Goal: Information Seeking & Learning: Learn about a topic

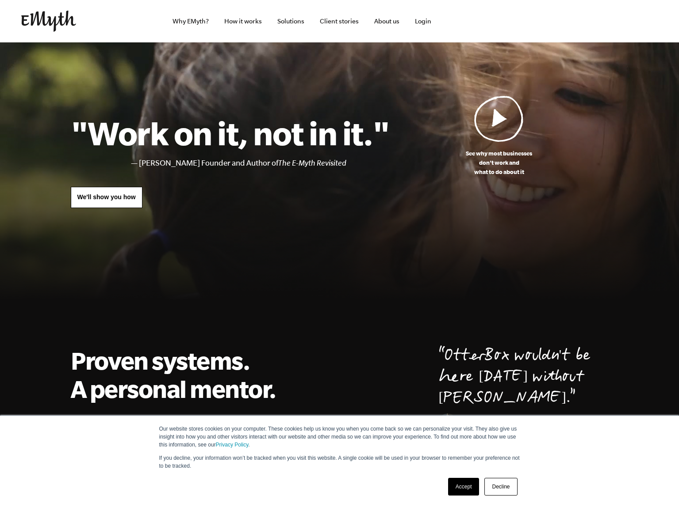
click at [453, 489] on link "Accept" at bounding box center [463, 487] width 31 height 18
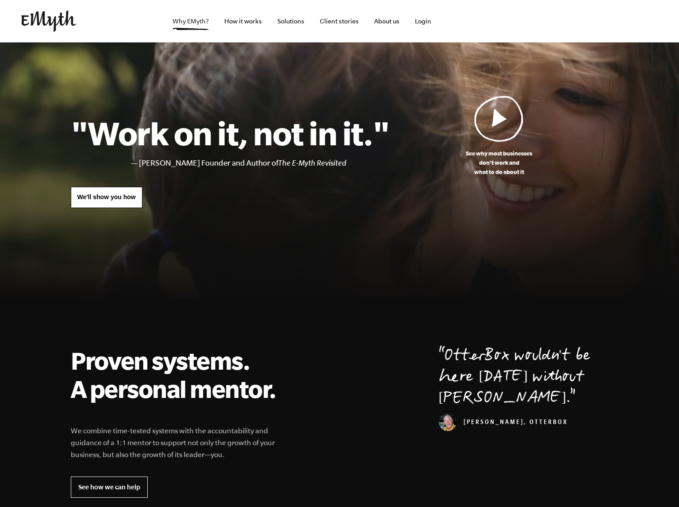
click at [187, 23] on link "Why EMyth?" at bounding box center [190, 21] width 50 height 42
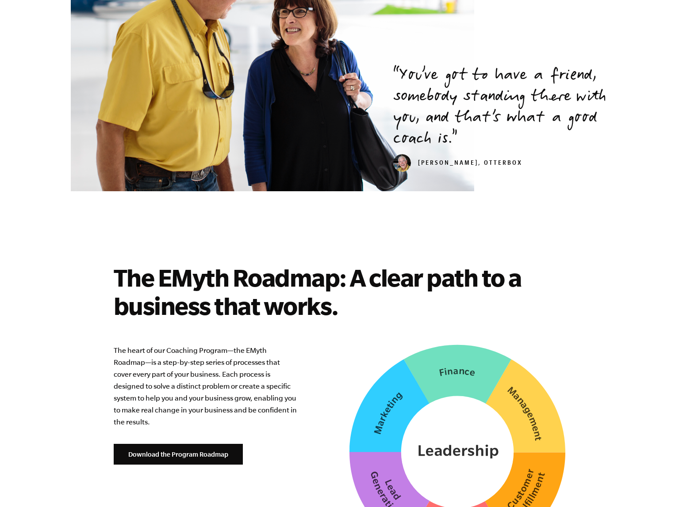
scroll to position [2011, 0]
